Goal: Task Accomplishment & Management: Manage account settings

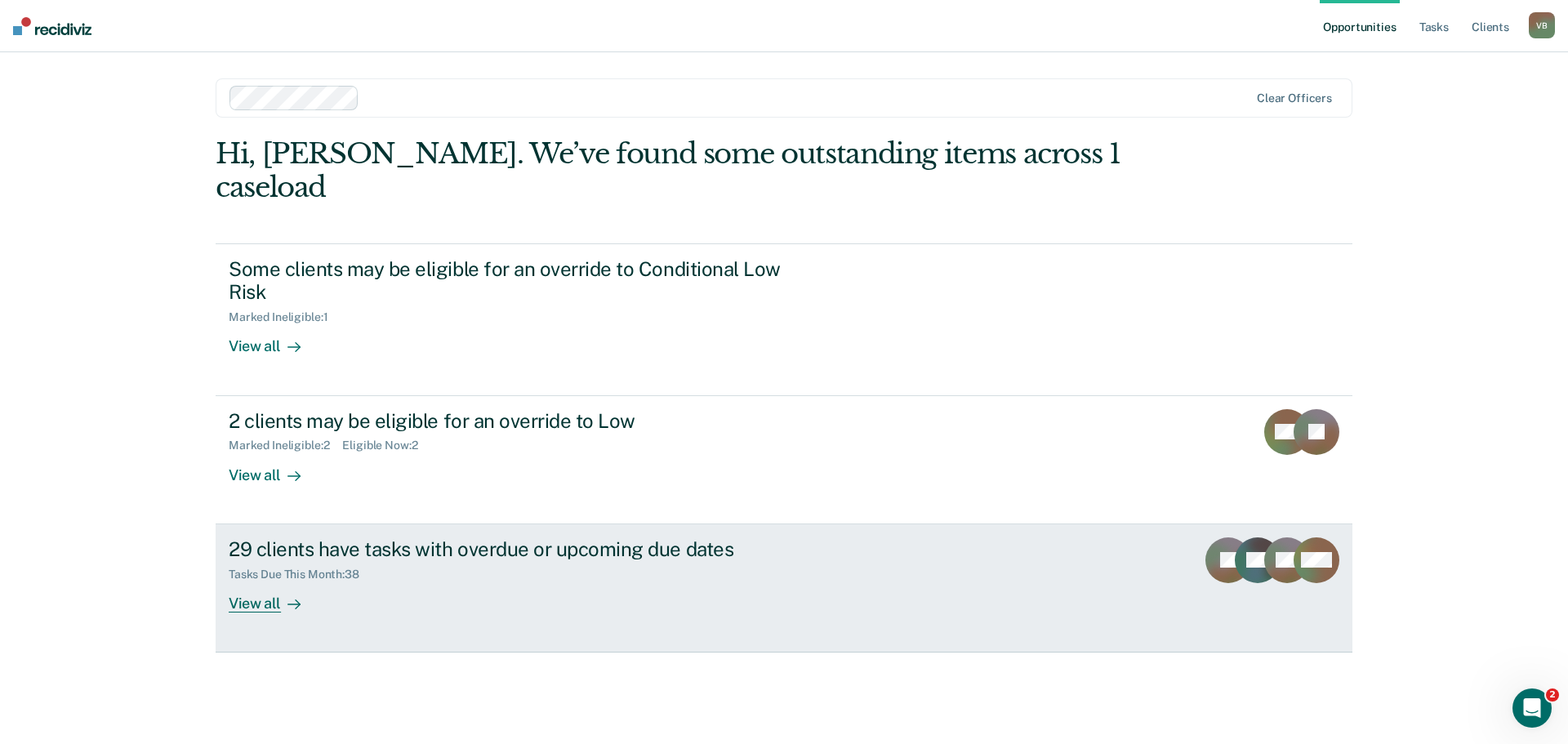
click at [365, 569] on div "29 clients have tasks with overdue or upcoming due dates Tasks Due This Month :…" at bounding box center [535, 574] width 613 height 75
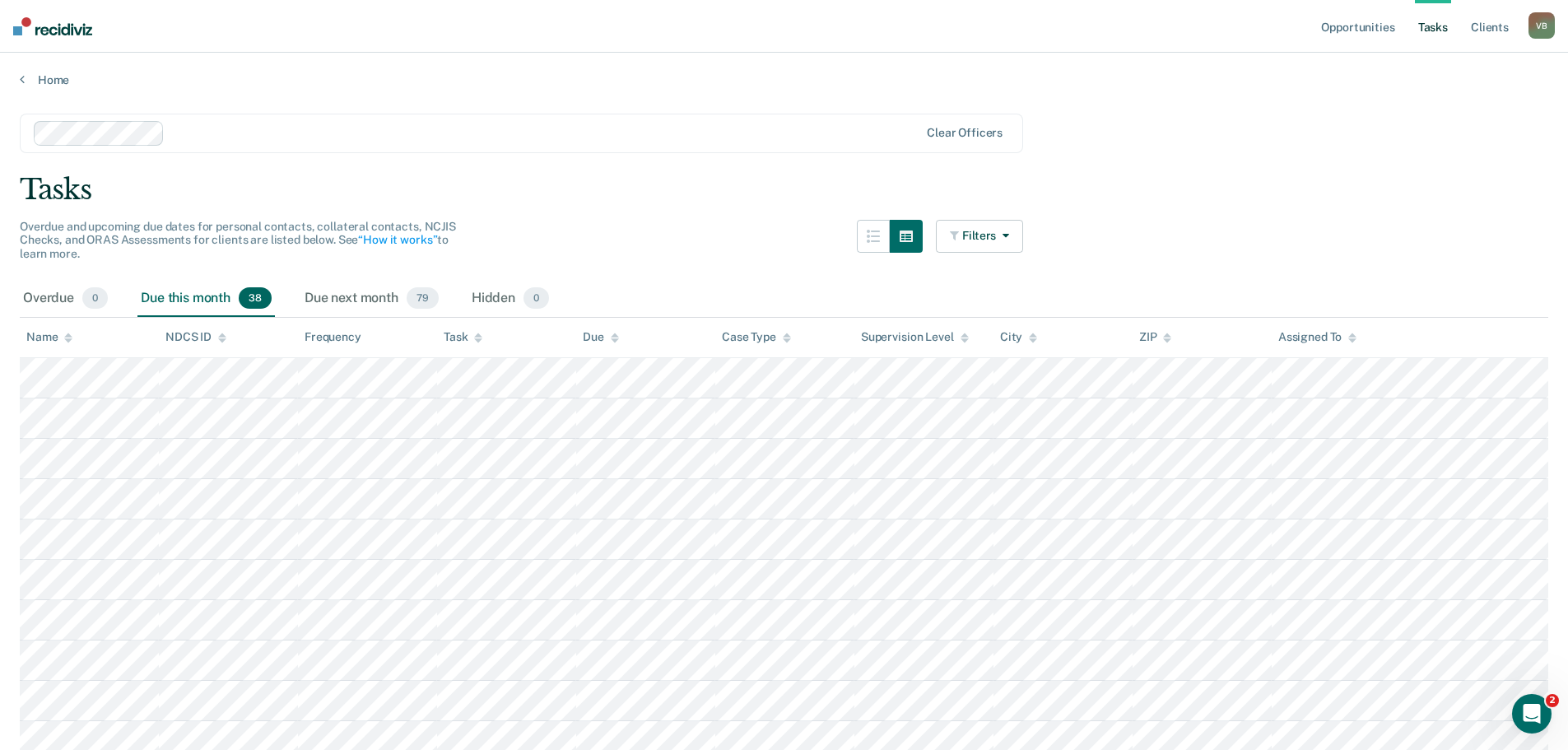
click at [214, 294] on div "Due this month 38" at bounding box center [206, 299] width 137 height 36
